Goal: Task Accomplishment & Management: Use online tool/utility

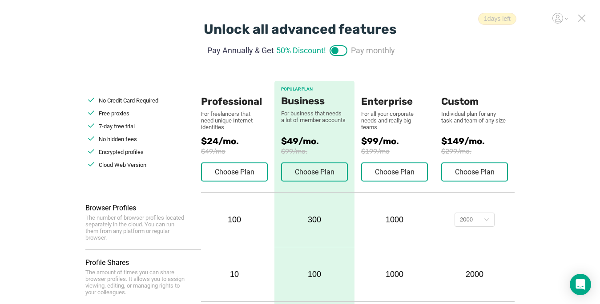
drag, startPoint x: 579, startPoint y: 14, endPoint x: 575, endPoint y: 17, distance: 5.2
click at [579, 18] on icon at bounding box center [581, 18] width 8 height 8
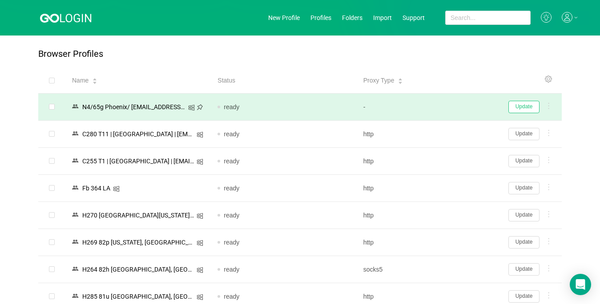
click at [522, 111] on button "Update" at bounding box center [523, 107] width 31 height 12
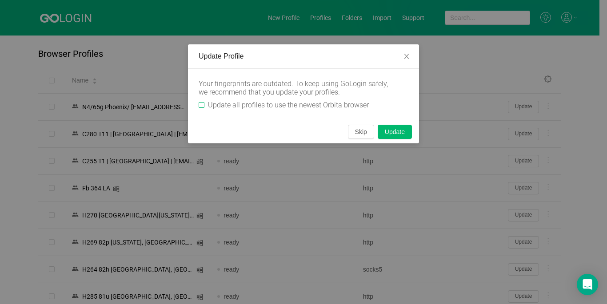
click at [205, 103] on span "Update all profiles to use the newest Orbita browser" at bounding box center [288, 105] width 168 height 8
click at [204, 103] on input "Update all profiles to use the newest Orbita browser" at bounding box center [202, 105] width 6 height 6
checkbox input "true"
click at [362, 130] on button "Skip" at bounding box center [361, 132] width 26 height 14
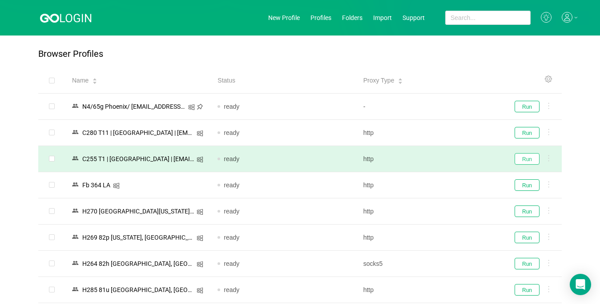
click at [526, 157] on button "Run" at bounding box center [526, 159] width 25 height 12
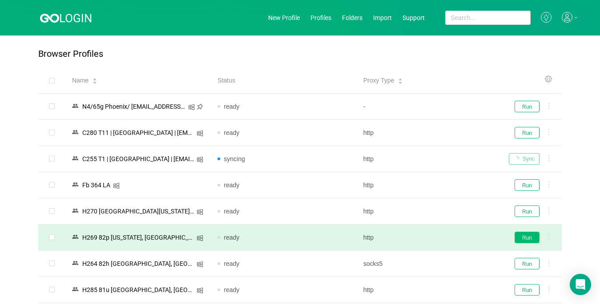
click at [522, 239] on button "Run" at bounding box center [526, 238] width 25 height 12
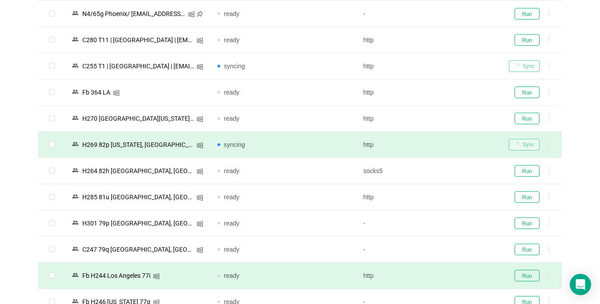
scroll to position [133, 0]
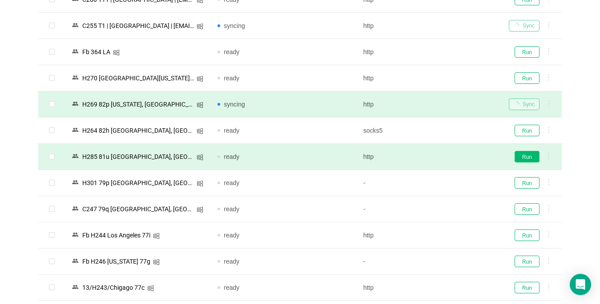
click at [522, 159] on button "Run" at bounding box center [526, 157] width 25 height 12
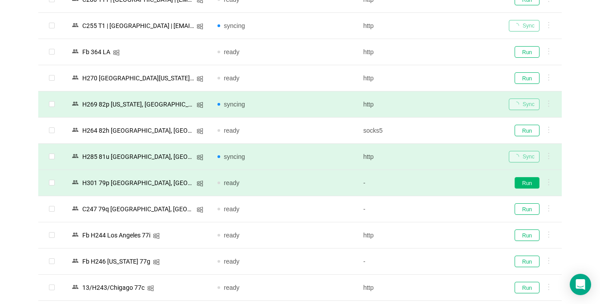
click at [523, 184] on button "Run" at bounding box center [526, 183] width 25 height 12
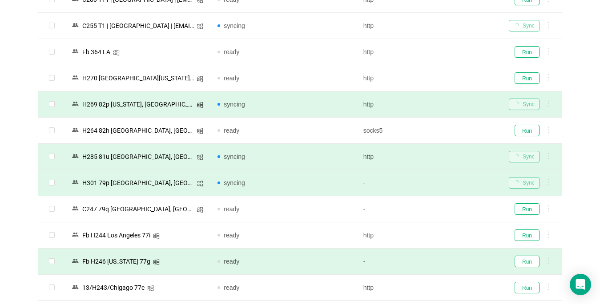
click at [527, 259] on button "Run" at bounding box center [526, 262] width 25 height 12
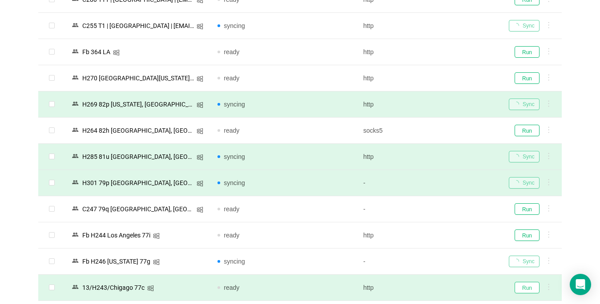
click at [526, 285] on button "Run" at bounding box center [526, 288] width 25 height 12
click at [527, 286] on div "Run" at bounding box center [532, 288] width 46 height 12
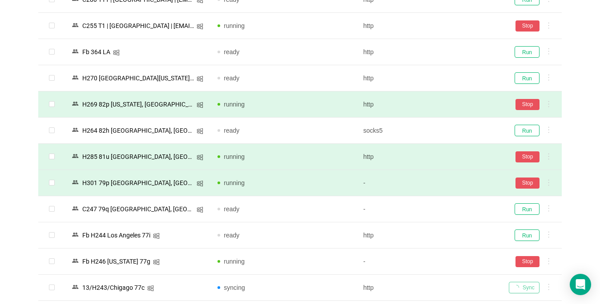
scroll to position [311, 0]
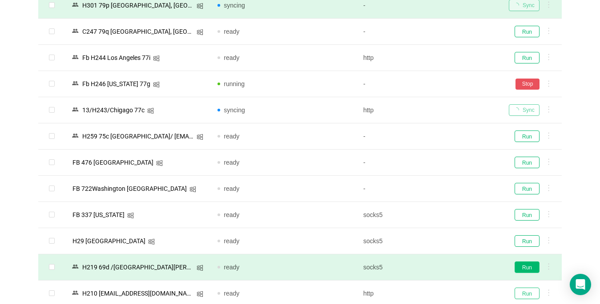
click at [529, 290] on button "Run" at bounding box center [526, 294] width 25 height 12
click at [529, 290] on div "Run" at bounding box center [532, 294] width 46 height 12
click at [529, 265] on button "Run" at bounding box center [526, 268] width 25 height 12
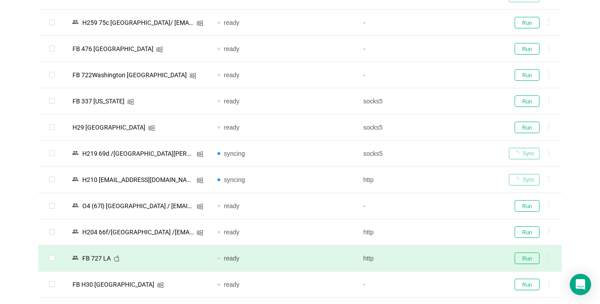
scroll to position [489, 0]
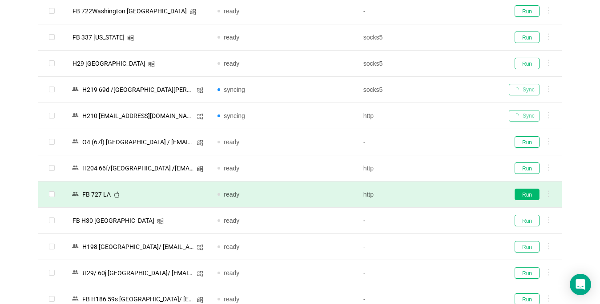
click at [528, 191] on button "Run" at bounding box center [526, 195] width 25 height 12
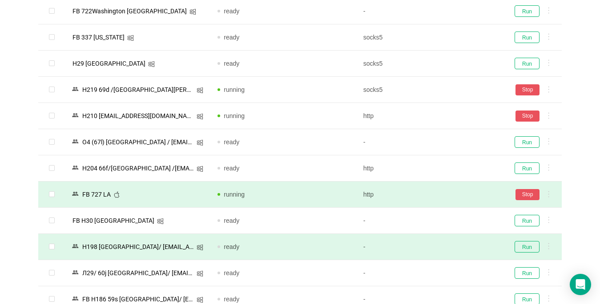
scroll to position [667, 0]
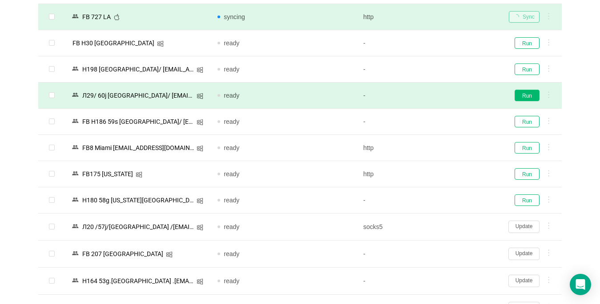
click at [526, 95] on button "Run" at bounding box center [526, 96] width 25 height 12
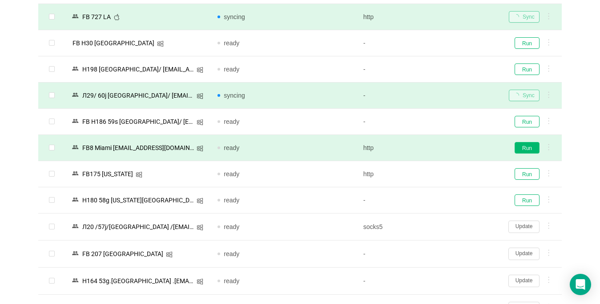
click at [529, 147] on button "Run" at bounding box center [526, 148] width 25 height 12
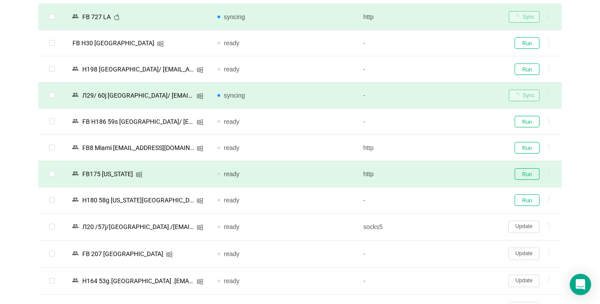
drag, startPoint x: 529, startPoint y: 147, endPoint x: 527, endPoint y: 162, distance: 15.3
click at [529, 147] on div "Run" at bounding box center [532, 148] width 46 height 12
click at [525, 174] on button "Run" at bounding box center [526, 174] width 25 height 12
click at [525, 174] on div "Run" at bounding box center [532, 174] width 46 height 12
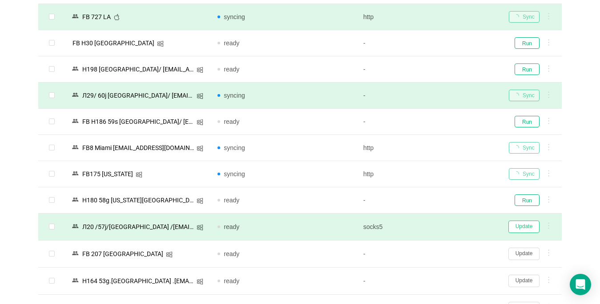
click at [514, 226] on button "Update" at bounding box center [523, 227] width 31 height 12
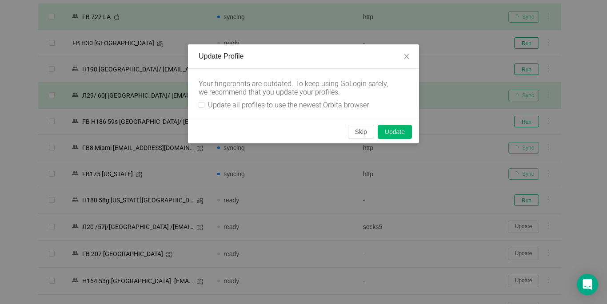
click at [197, 107] on div "Your fingerprints are outdated. To keep using GoLogin safely, we recommend that…" at bounding box center [303, 94] width 231 height 51
click at [199, 105] on input "Update all profiles to use the newest Orbita browser" at bounding box center [202, 105] width 6 height 6
checkbox input "true"
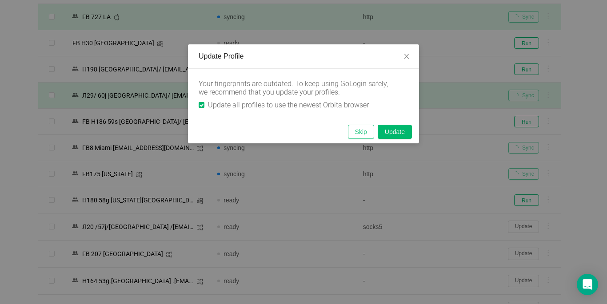
click at [367, 137] on button "Skip" at bounding box center [361, 132] width 26 height 14
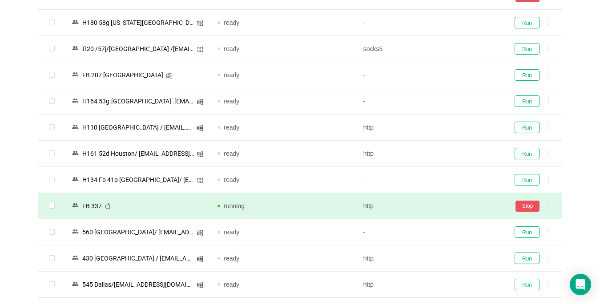
click at [521, 279] on button "Run" at bounding box center [526, 285] width 25 height 12
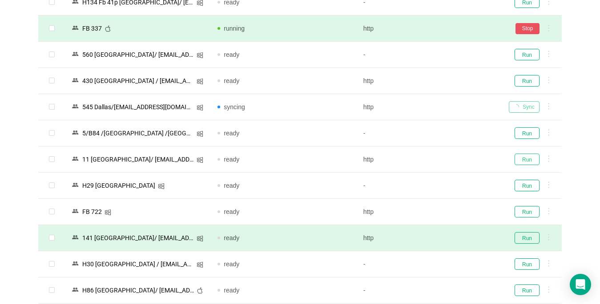
click at [524, 162] on button "Run" at bounding box center [526, 160] width 25 height 12
click at [521, 212] on button "Run" at bounding box center [526, 212] width 25 height 12
click at [527, 240] on button "Run" at bounding box center [526, 238] width 25 height 12
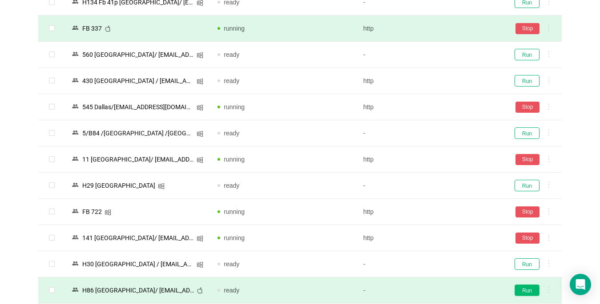
click at [527, 288] on button "Run" at bounding box center [526, 291] width 25 height 12
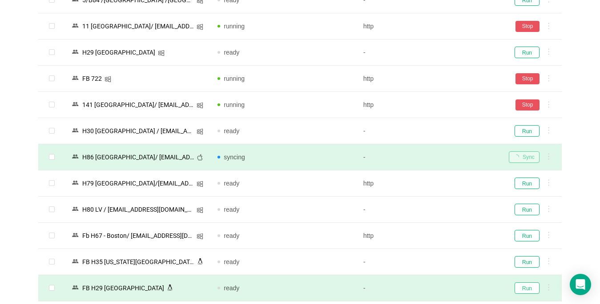
click at [525, 288] on button "Run" at bounding box center [526, 289] width 25 height 12
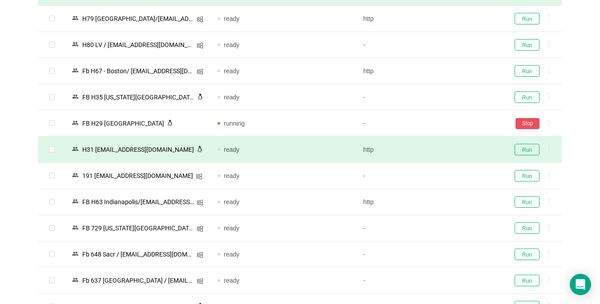
scroll to position [1378, 0]
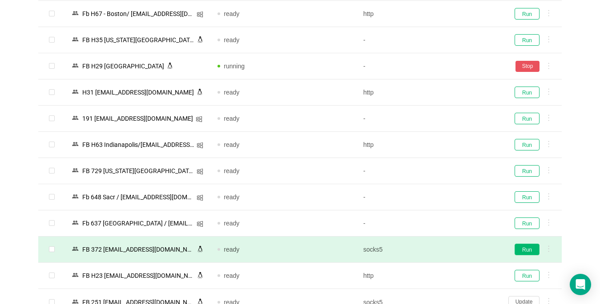
click at [531, 250] on button "Run" at bounding box center [526, 250] width 25 height 12
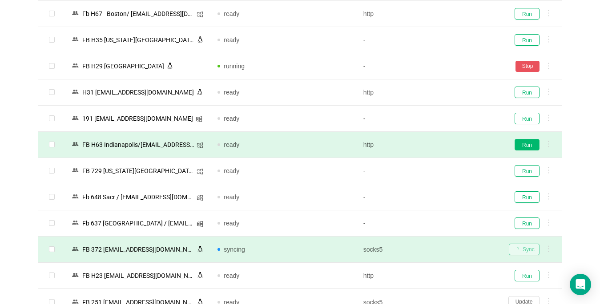
click at [527, 145] on button "Run" at bounding box center [526, 145] width 25 height 12
